Goal: Contribute content: Contribute content

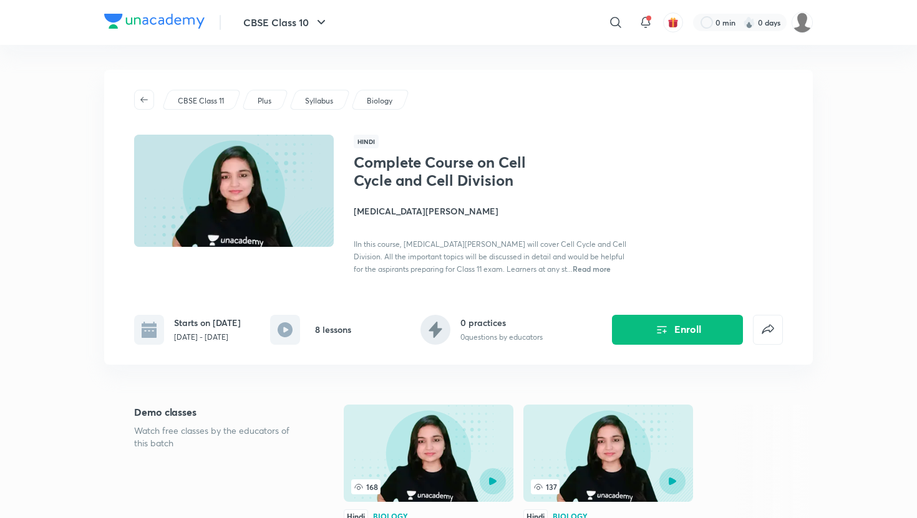
click at [718, 127] on div "CBSE Class 11 Plus Syllabus Biology Hindi Complete Course on Cell Cycle and Cel…" at bounding box center [458, 217] width 708 height 295
click at [801, 29] on img at bounding box center [801, 22] width 21 height 21
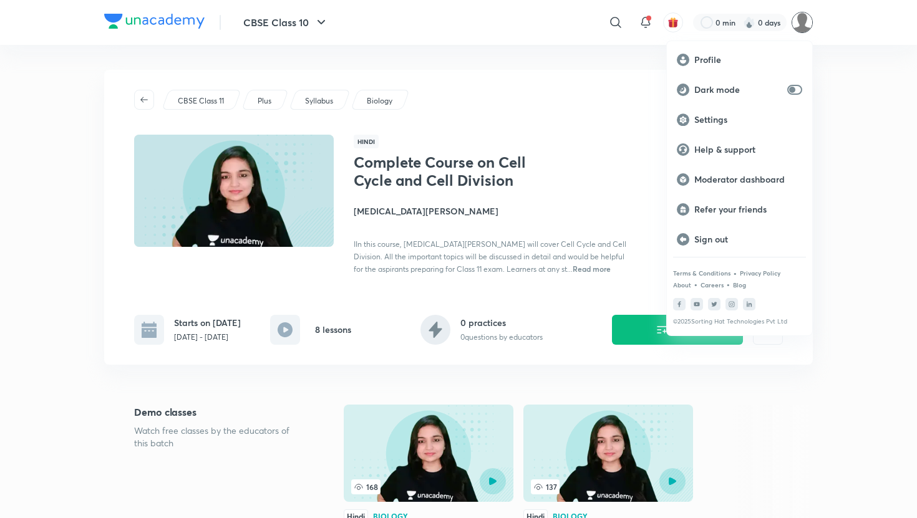
click at [614, 49] on div at bounding box center [458, 259] width 917 height 518
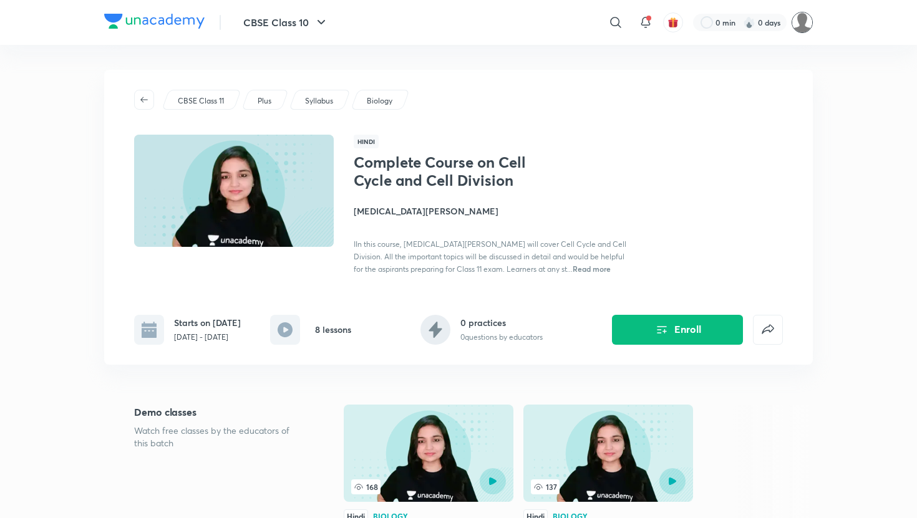
click at [805, 26] on img at bounding box center [801, 22] width 21 height 21
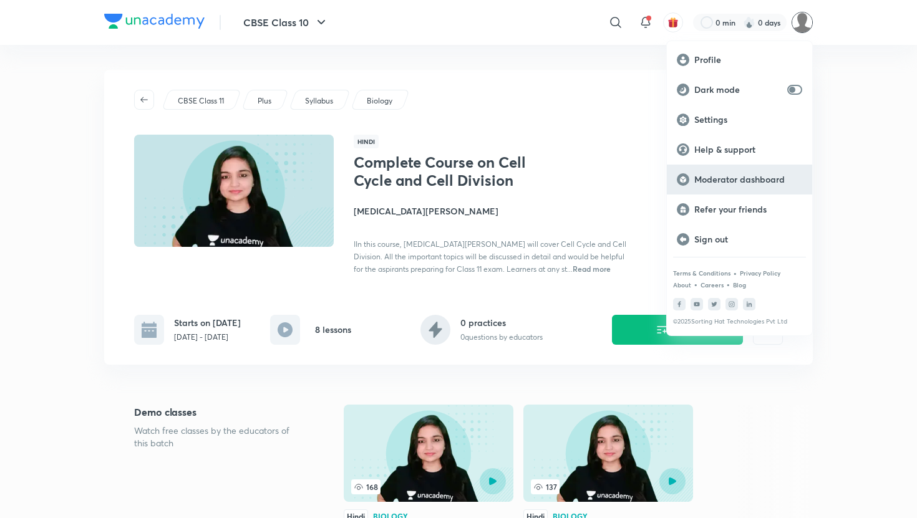
click at [743, 178] on p "Moderator dashboard" at bounding box center [748, 179] width 108 height 11
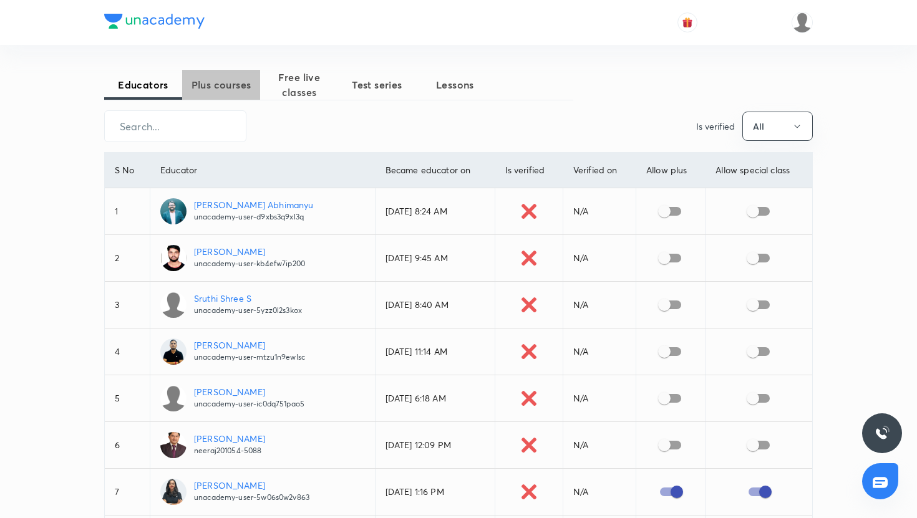
click at [225, 82] on span "Plus courses" at bounding box center [221, 84] width 78 height 15
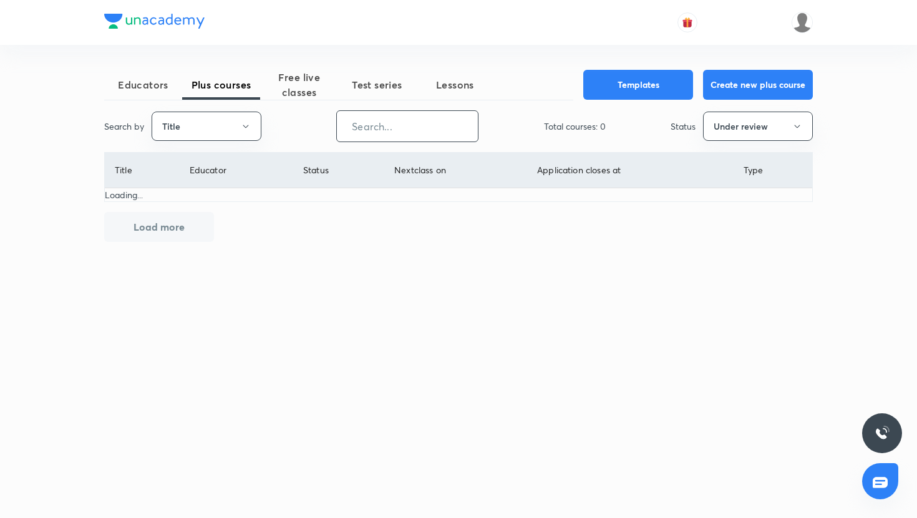
click at [413, 130] on input "text" at bounding box center [407, 126] width 141 height 32
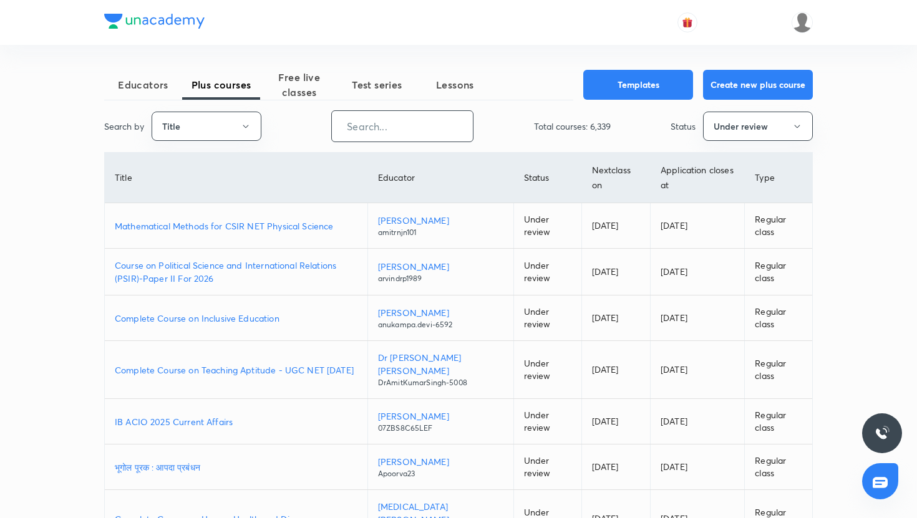
paste input "https://unacademy.com/course/complete-course-on-cell-cycle-and-cell-division/N7…"
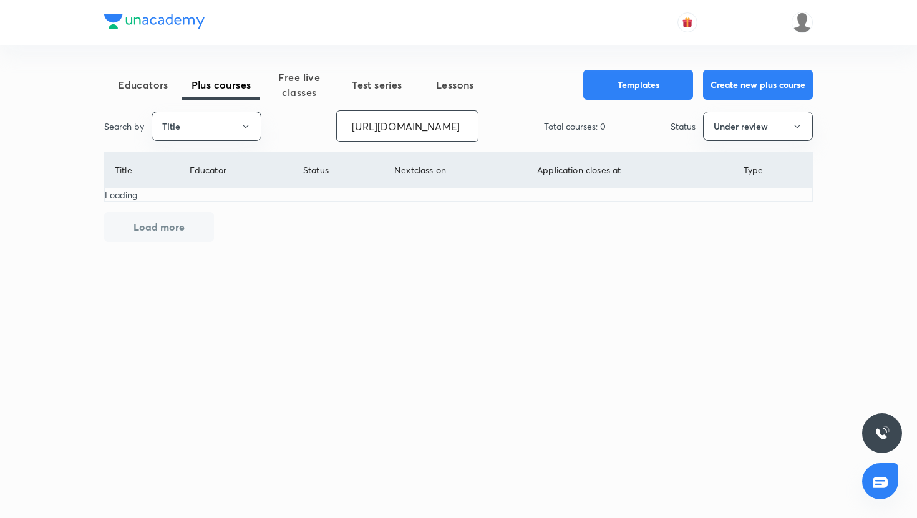
type input "https://unacademy.com/course/compl"
click at [436, 128] on input "https://unacademy.com/course/compl" at bounding box center [407, 126] width 141 height 32
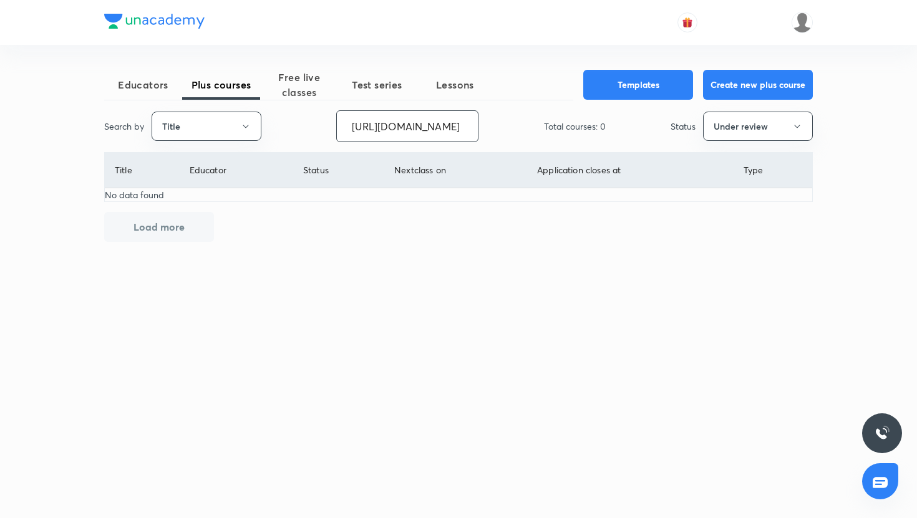
click at [436, 128] on input "https://unacademy.com/course/compl" at bounding box center [407, 126] width 141 height 32
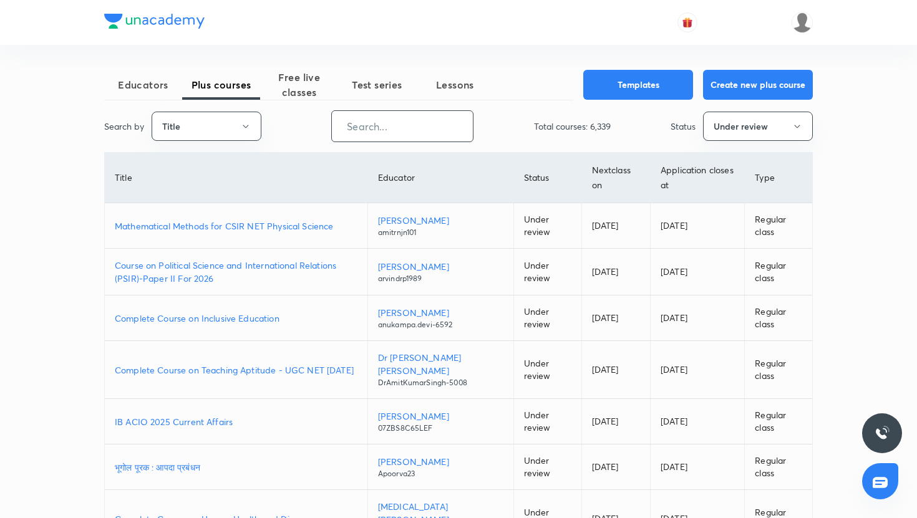
scroll to position [0, 0]
paste input "nikkishukla790-9419"
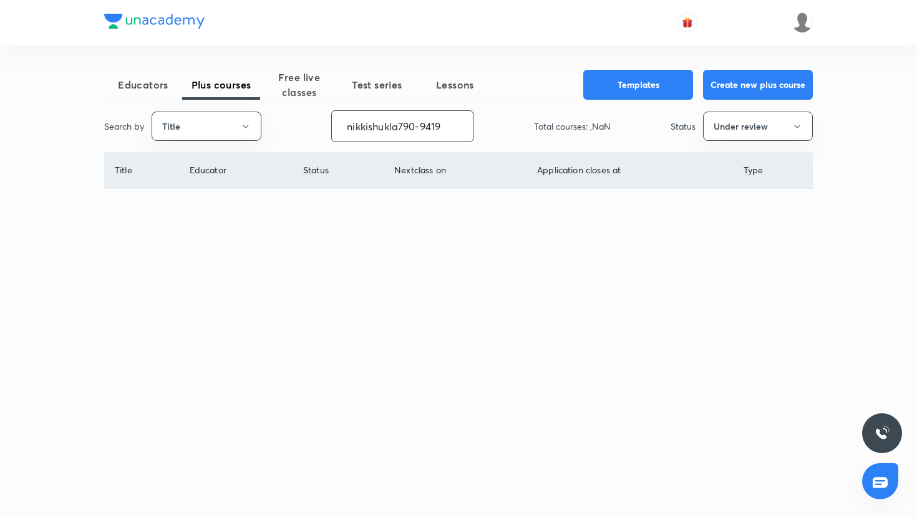
type input "nikkishukla790-9419"
click at [241, 131] on button "Title" at bounding box center [207, 126] width 110 height 29
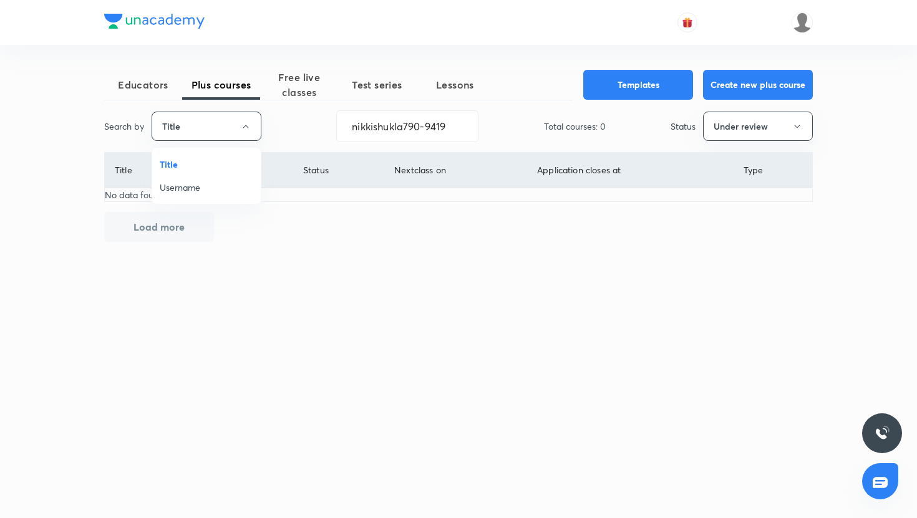
click at [213, 181] on span "Username" at bounding box center [207, 187] width 94 height 13
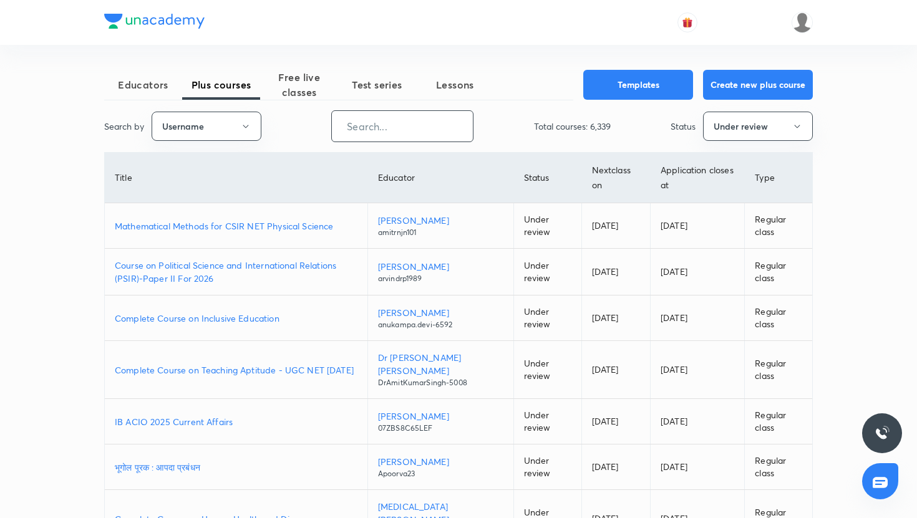
click at [412, 135] on input "text" at bounding box center [402, 126] width 141 height 32
paste input "nikkishukla790-9419"
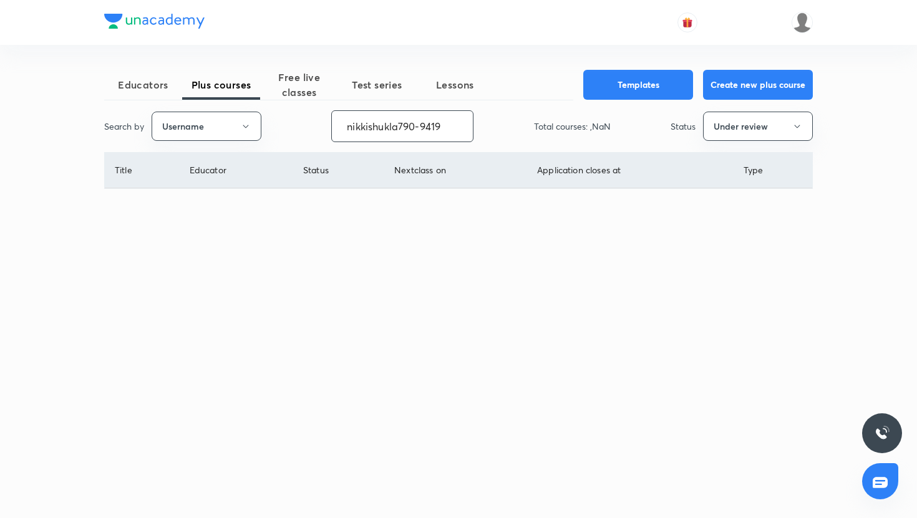
type input "nikkishukla790-9419"
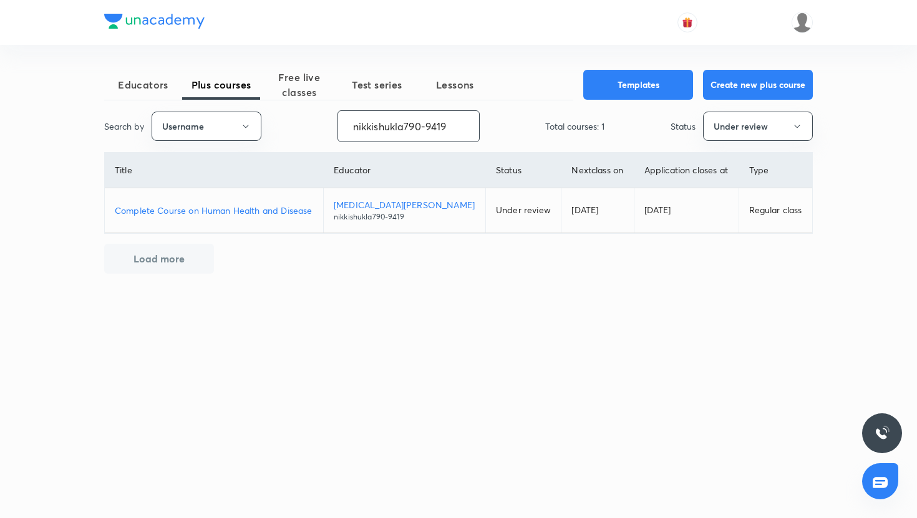
click at [307, 208] on p "Complete Course on Human Health and Disease" at bounding box center [214, 210] width 198 height 13
click at [713, 125] on button "Under review" at bounding box center [758, 126] width 110 height 29
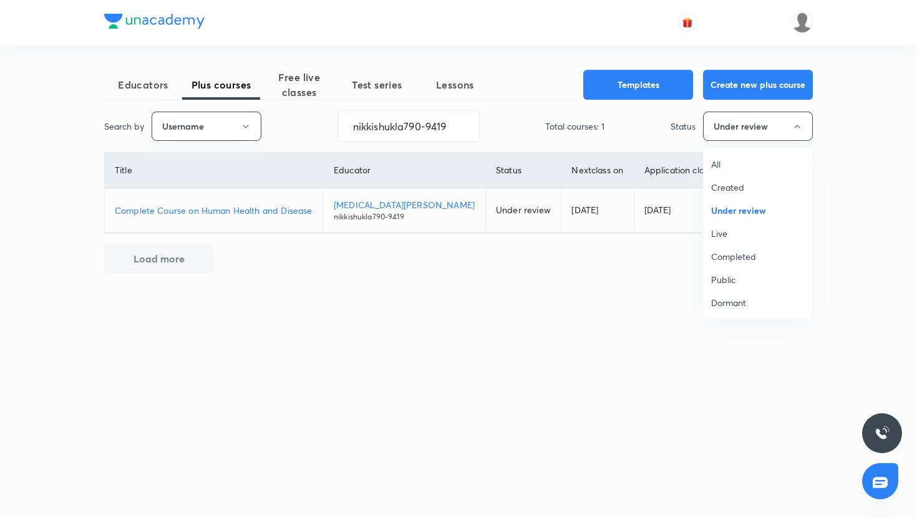
click at [722, 189] on span "Created" at bounding box center [758, 187] width 94 height 13
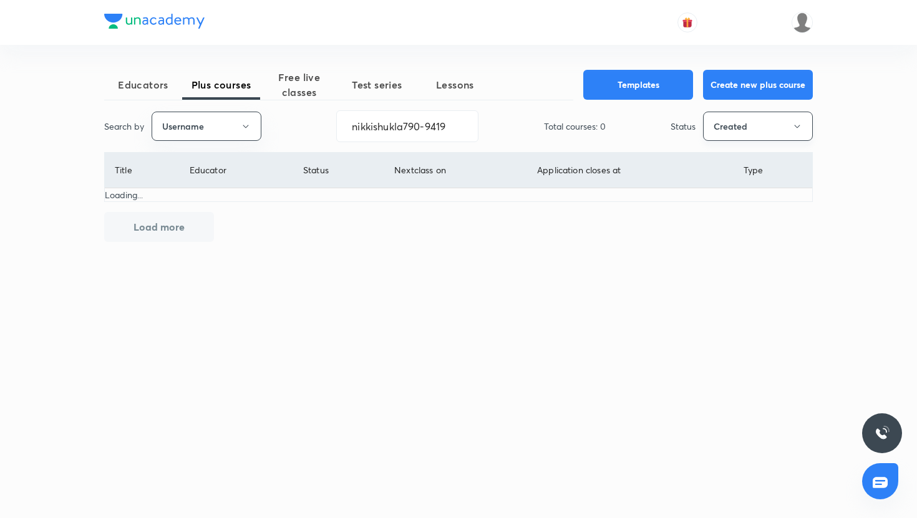
click at [744, 126] on button "Created" at bounding box center [758, 126] width 110 height 29
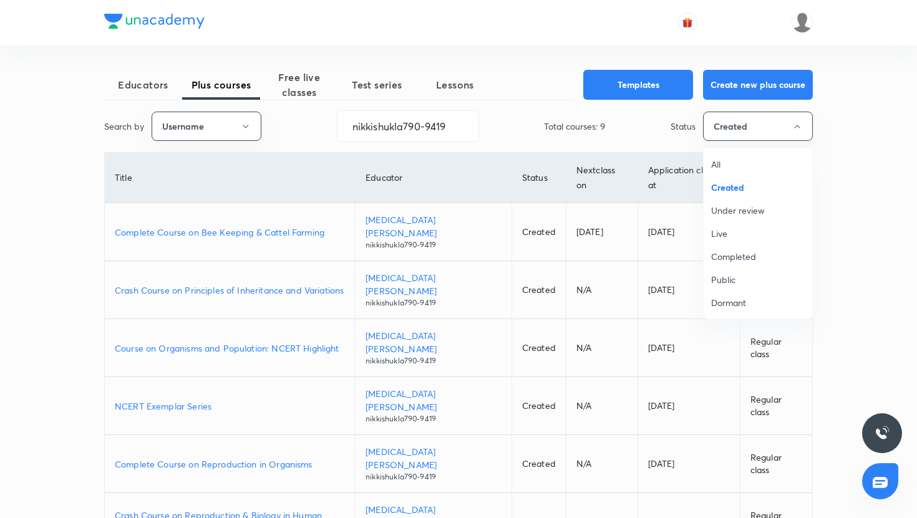
click at [740, 283] on span "Public" at bounding box center [758, 279] width 94 height 13
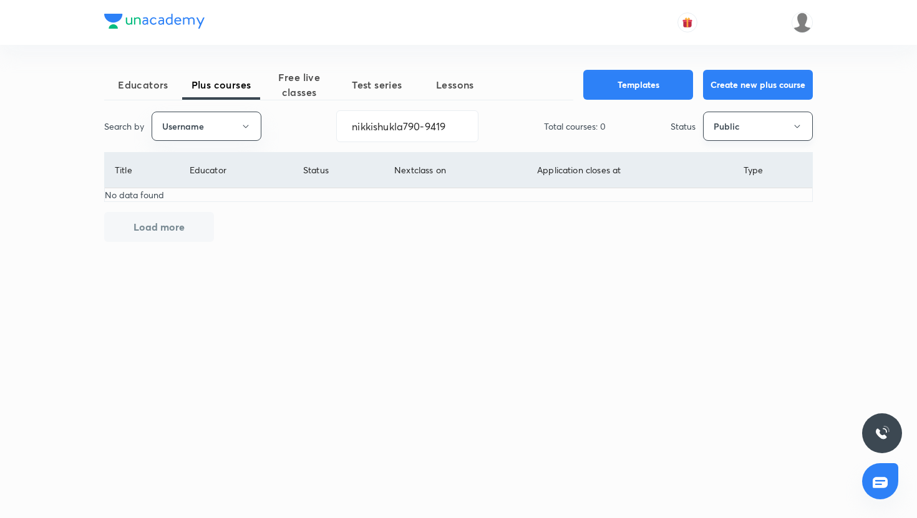
click at [773, 123] on button "Public" at bounding box center [758, 126] width 110 height 29
click at [713, 163] on span "All" at bounding box center [758, 164] width 94 height 13
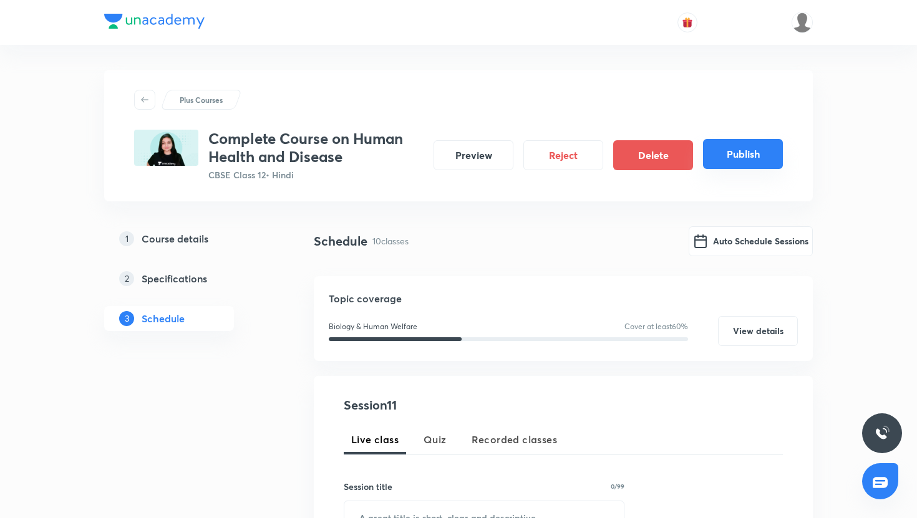
click at [766, 153] on button "Publish" at bounding box center [743, 154] width 80 height 30
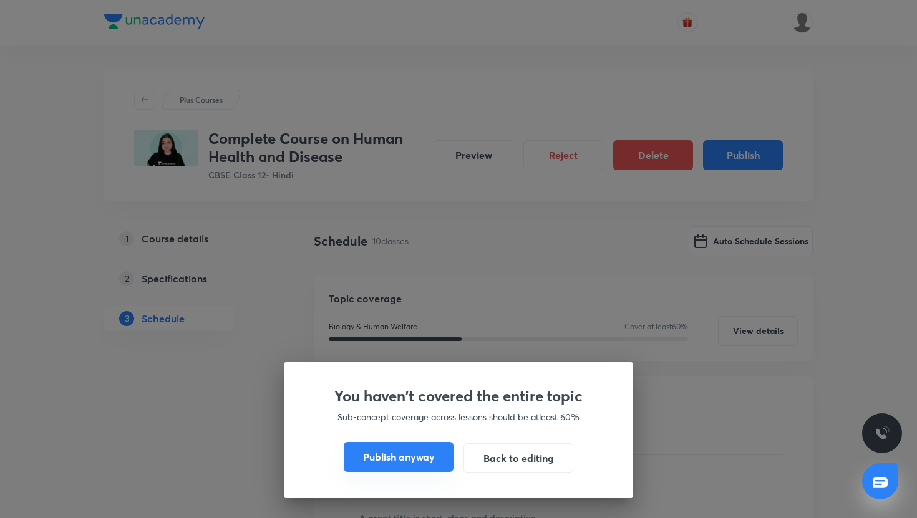
click at [444, 465] on button "Publish anyway" at bounding box center [399, 457] width 110 height 30
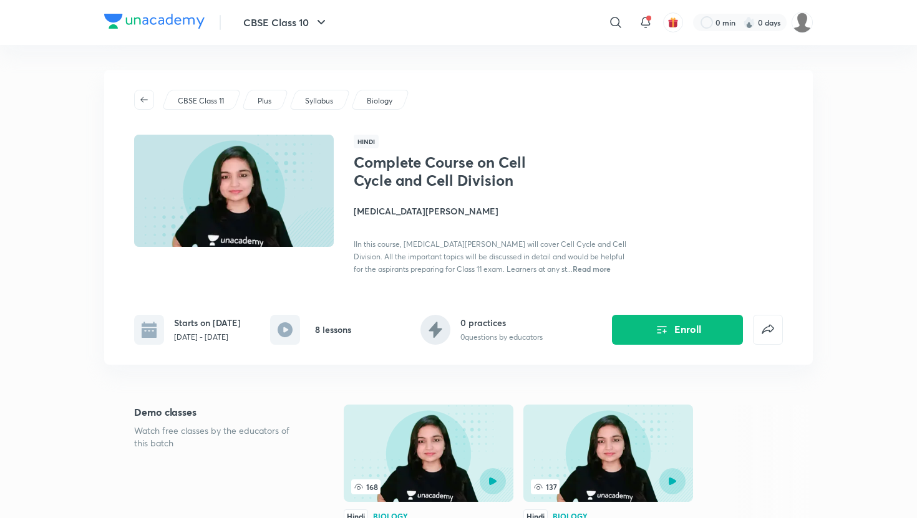
click at [558, 92] on div "CBSE Class 11 Plus Syllabus Biology" at bounding box center [458, 100] width 649 height 20
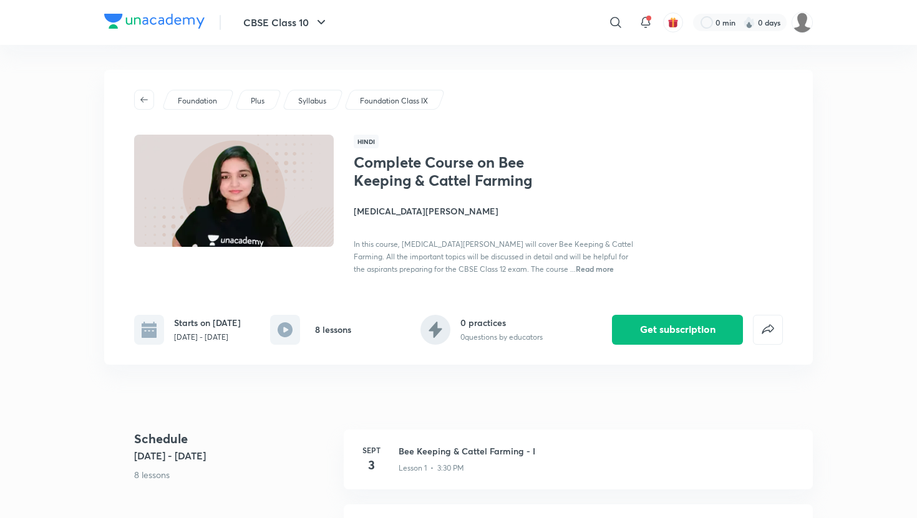
click at [466, 99] on div "Foundation Plus Syllabus Foundation Class IX" at bounding box center [458, 100] width 649 height 20
